Goal: Task Accomplishment & Management: Manage account settings

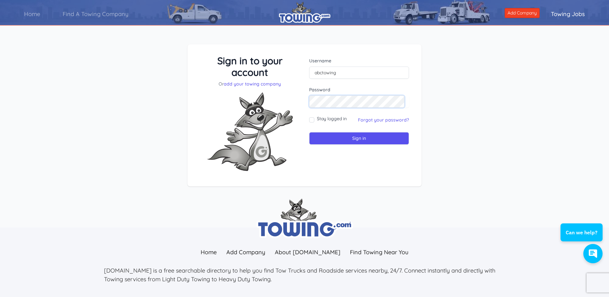
click at [309, 132] on input "Sign in" at bounding box center [359, 138] width 100 height 13
click at [331, 69] on input "text" at bounding box center [359, 72] width 100 height 12
type input "IUSEN202"
click at [339, 138] on input "Sign in" at bounding box center [359, 138] width 100 height 13
click at [338, 72] on input "text" at bounding box center [359, 72] width 100 height 12
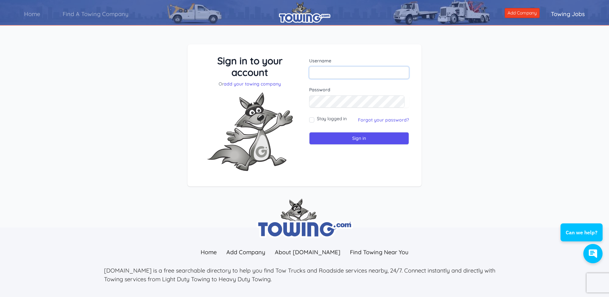
type input "IUSEN20"
click at [334, 93] on div "Password" at bounding box center [359, 96] width 100 height 21
click at [309, 132] on input "Sign in" at bounding box center [359, 138] width 100 height 13
click at [567, 18] on link "Towing Jobs" at bounding box center [568, 14] width 57 height 18
